Goal: Task Accomplishment & Management: Complete application form

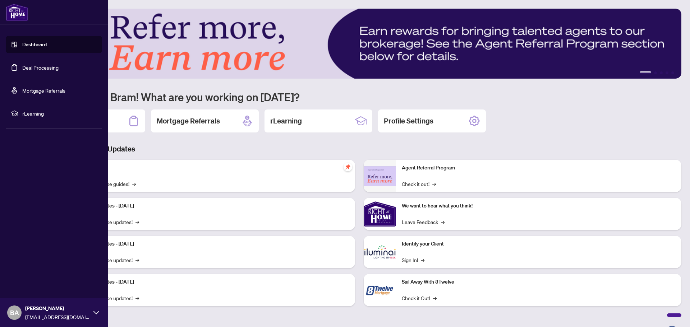
click at [29, 66] on link "Deal Processing" at bounding box center [40, 67] width 36 height 6
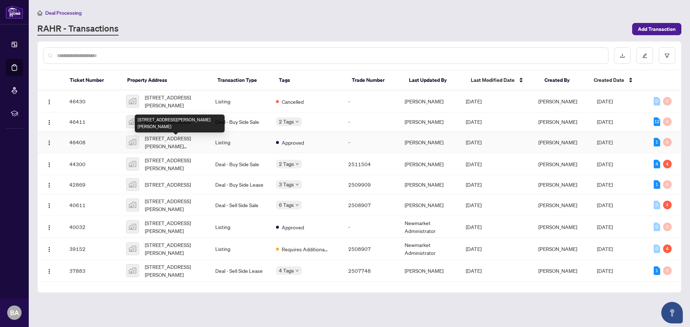
click at [155, 145] on span "[STREET_ADDRESS][PERSON_NAME][PERSON_NAME]" at bounding box center [174, 142] width 59 height 16
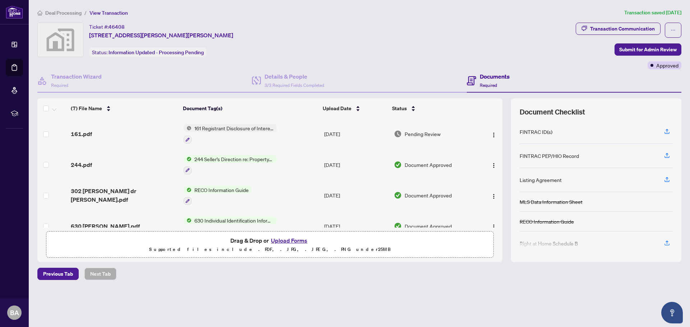
click at [292, 241] on button "Upload Forms" at bounding box center [289, 240] width 41 height 9
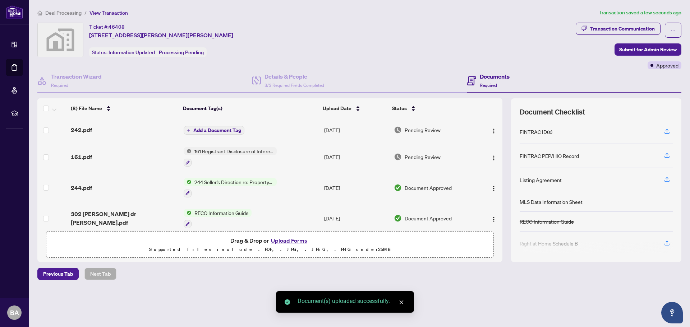
click at [217, 129] on span "Add a Document Tag" at bounding box center [217, 130] width 48 height 5
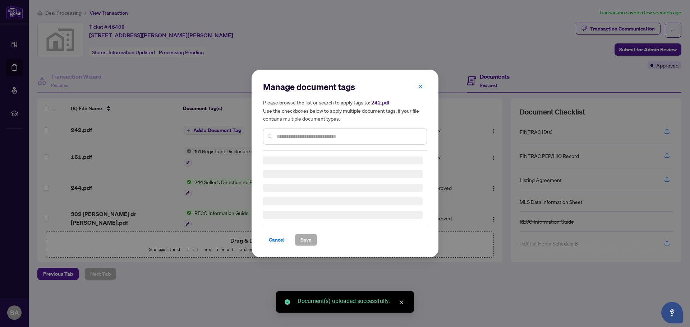
click at [340, 137] on div "Manage document tags Please browse the list or search to apply tags to: 242.pdf…" at bounding box center [345, 116] width 164 height 70
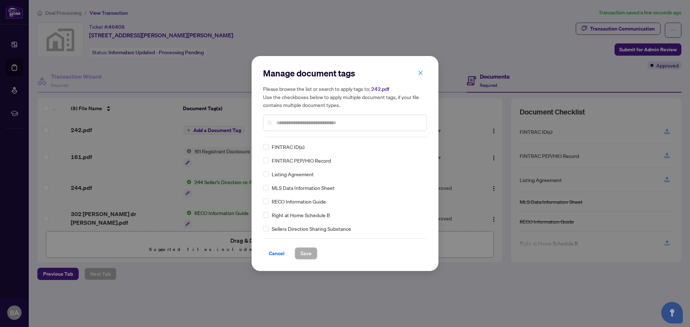
click at [345, 119] on input "text" at bounding box center [348, 123] width 144 height 8
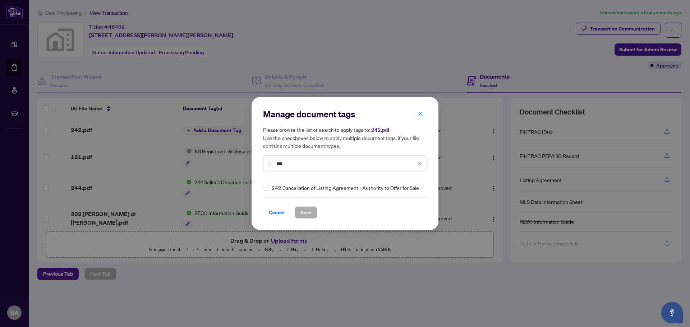
type input "***"
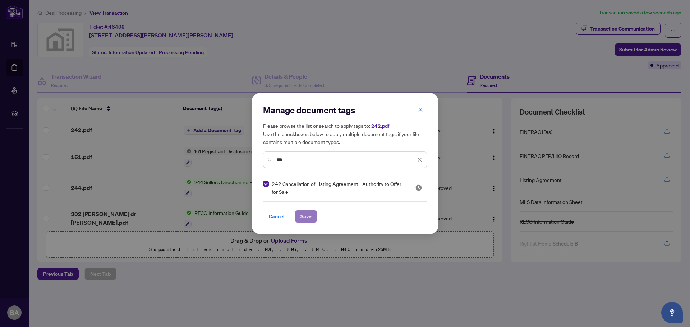
click at [308, 215] on span "Save" at bounding box center [305, 216] width 11 height 11
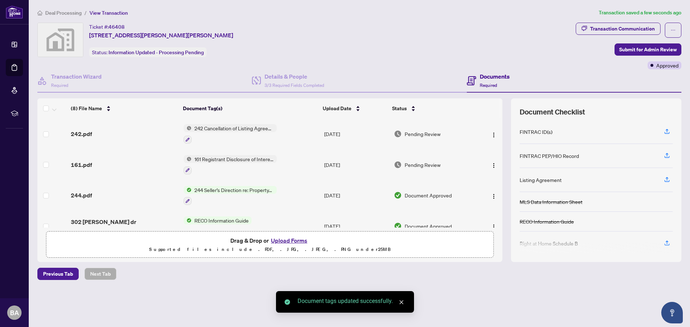
click at [239, 127] on span "242 Cancellation of Listing Agreement - Authority to Offer for Sale" at bounding box center [234, 128] width 85 height 8
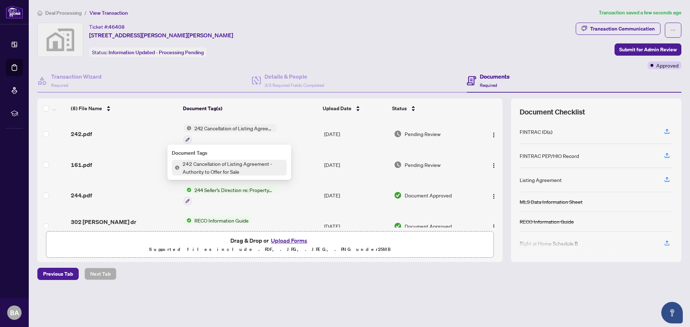
click at [233, 163] on span "242 Cancellation of Listing Agreement - Authority to Offer for Sale" at bounding box center [233, 168] width 107 height 16
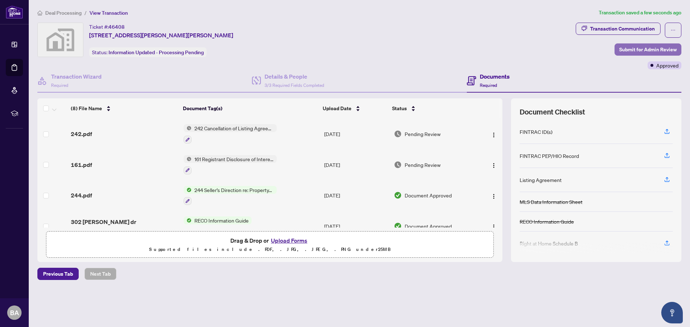
click at [654, 49] on span "Submit for Admin Review" at bounding box center [647, 49] width 57 height 11
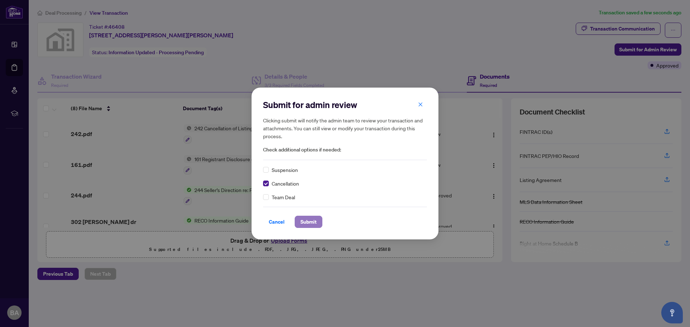
click at [314, 218] on span "Submit" at bounding box center [308, 221] width 16 height 11
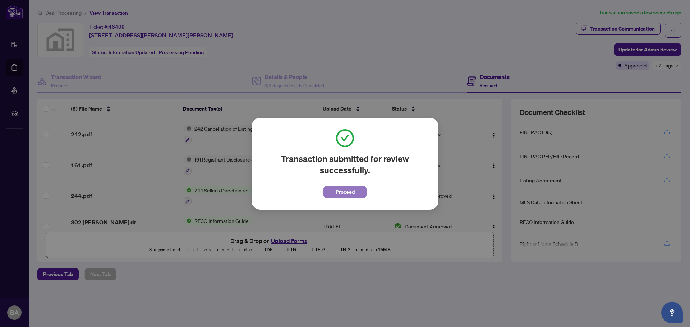
click at [351, 193] on span "Proceed" at bounding box center [345, 191] width 19 height 11
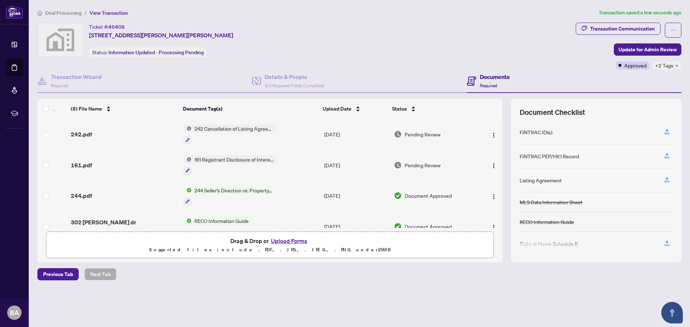
click at [670, 66] on span "+2 Tags" at bounding box center [664, 65] width 18 height 8
click at [670, 66] on div "Submitted for Review" at bounding box center [643, 69] width 59 height 8
click at [565, 68] on div "Ticket #: 46408 [STREET_ADDRESS][PERSON_NAME][PERSON_NAME] Status: Information …" at bounding box center [305, 46] width 538 height 47
click at [634, 50] on span "Update for Admin Review" at bounding box center [647, 49] width 58 height 11
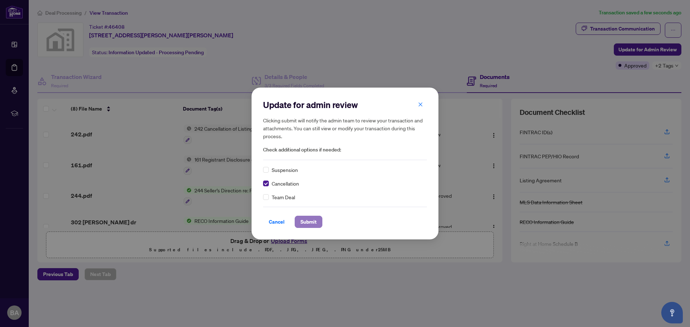
click at [311, 222] on span "Submit" at bounding box center [308, 221] width 16 height 11
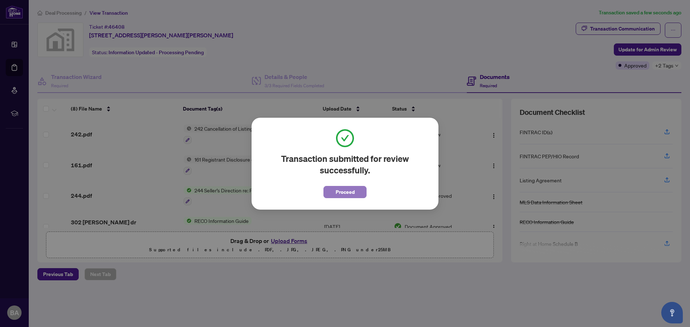
click at [357, 187] on button "Proceed" at bounding box center [344, 192] width 43 height 12
